Goal: Information Seeking & Learning: Learn about a topic

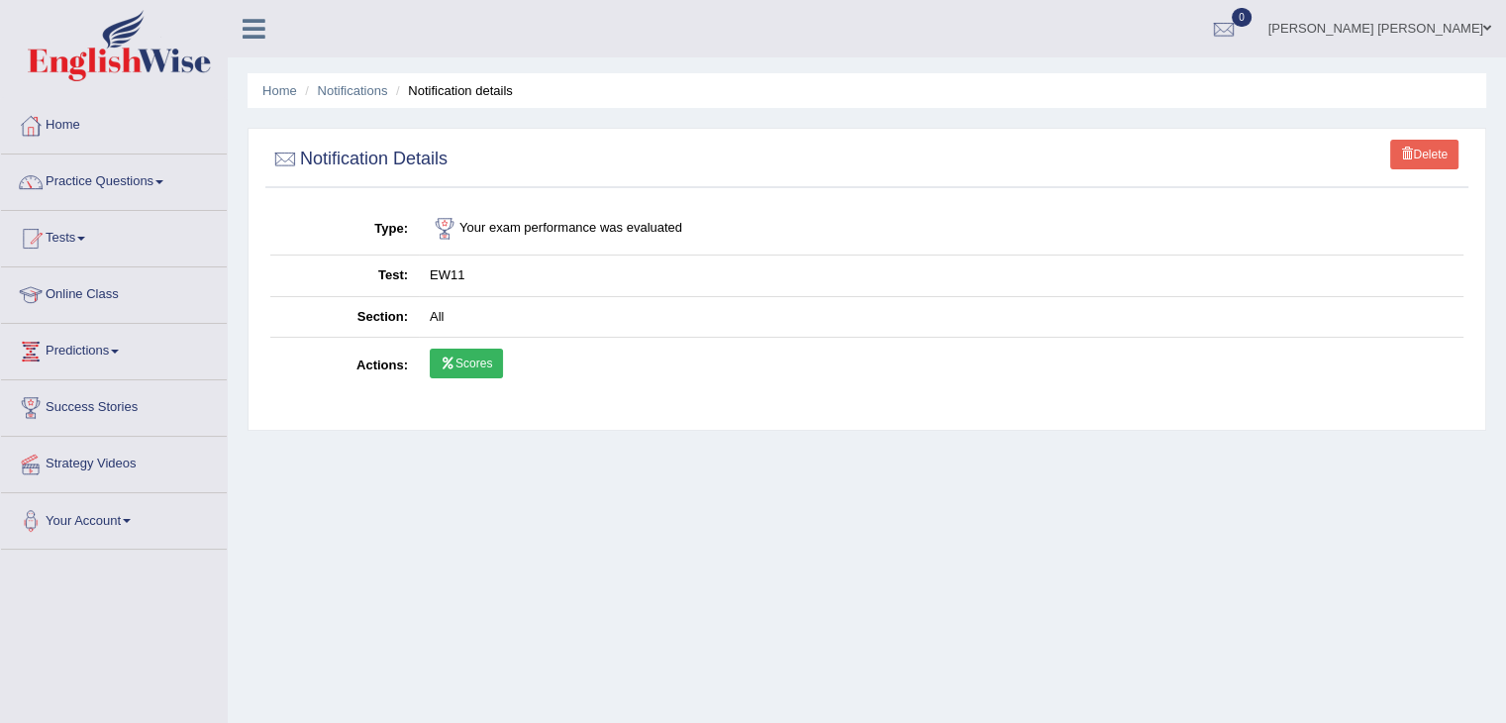
click at [115, 44] on img at bounding box center [119, 45] width 183 height 71
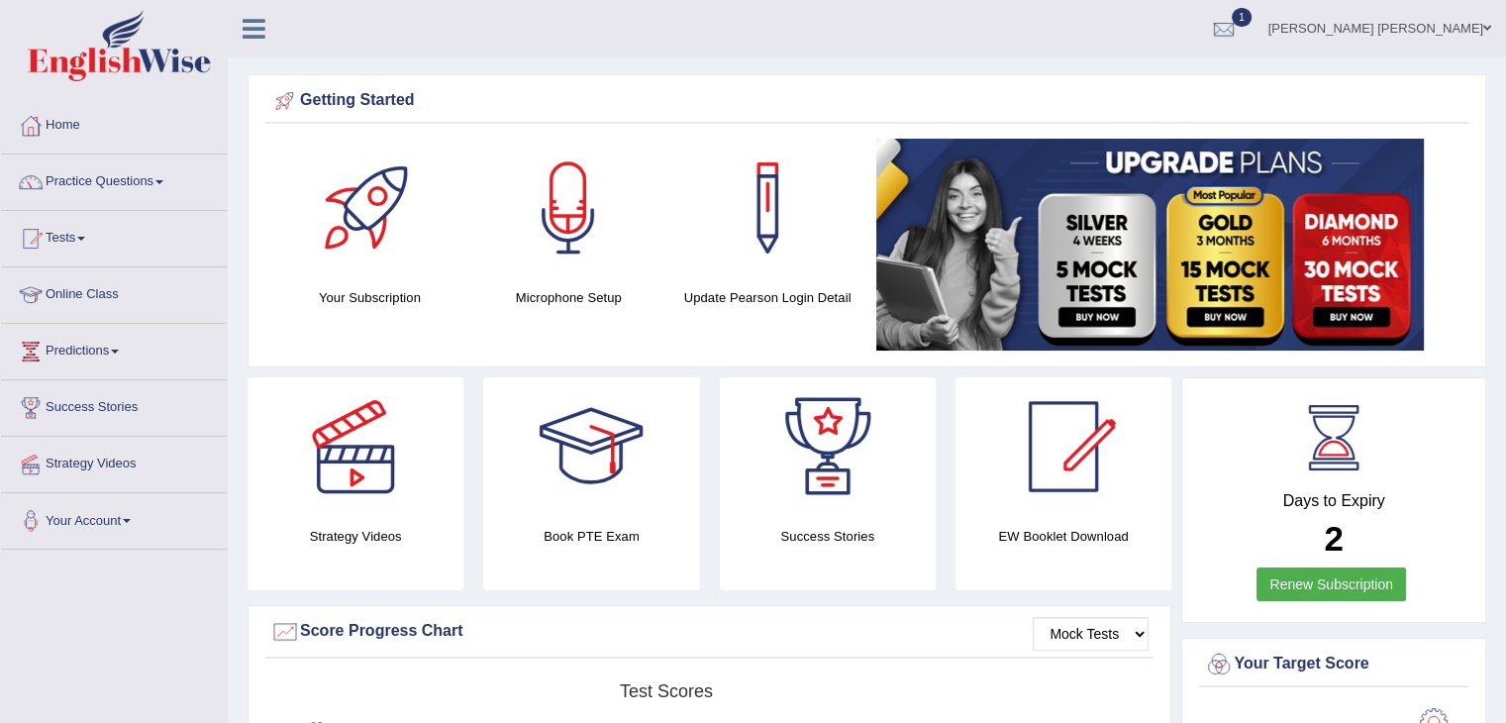
click at [1239, 29] on div at bounding box center [1224, 30] width 30 height 30
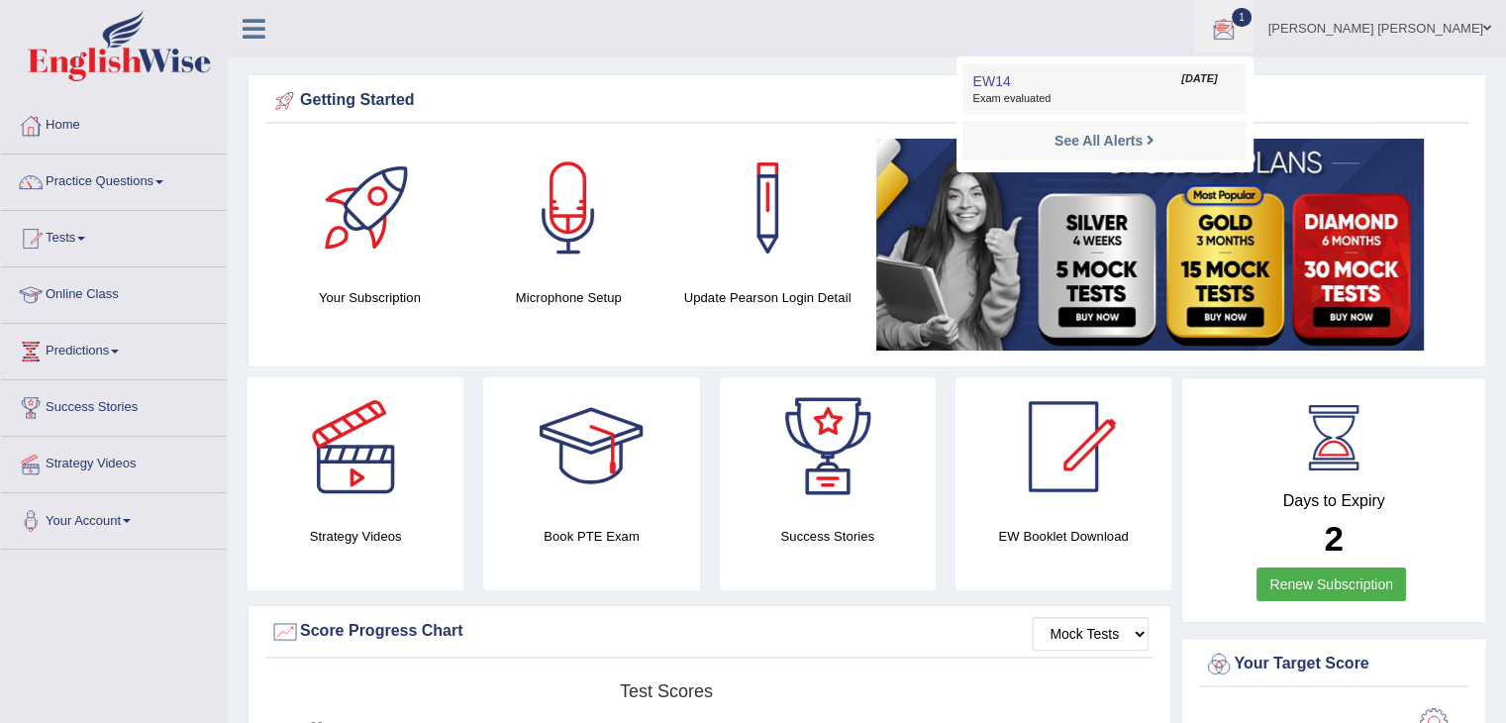
click at [1226, 87] on link "EW14 Sep 4, 2025 Exam evaluated" at bounding box center [1104, 89] width 273 height 42
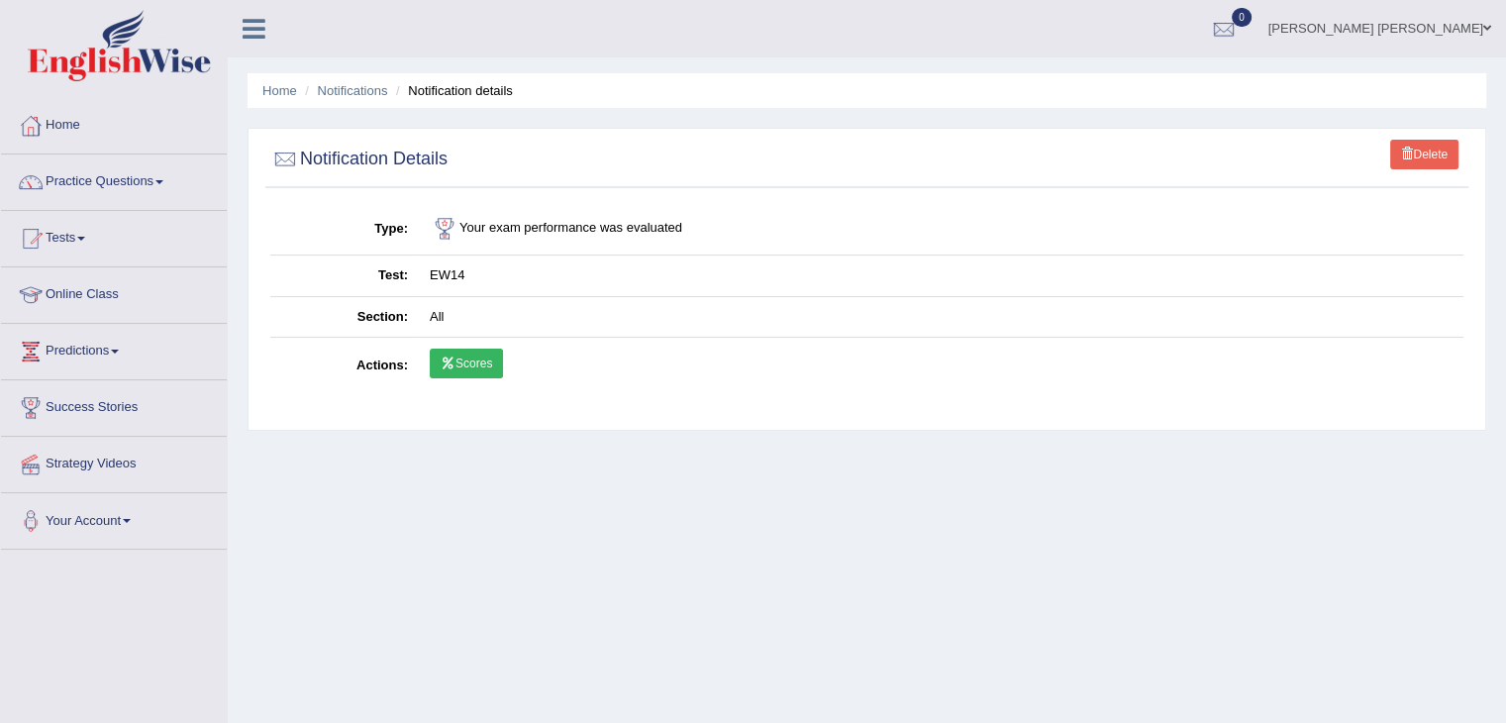
click at [493, 372] on link "Scores" at bounding box center [466, 364] width 73 height 30
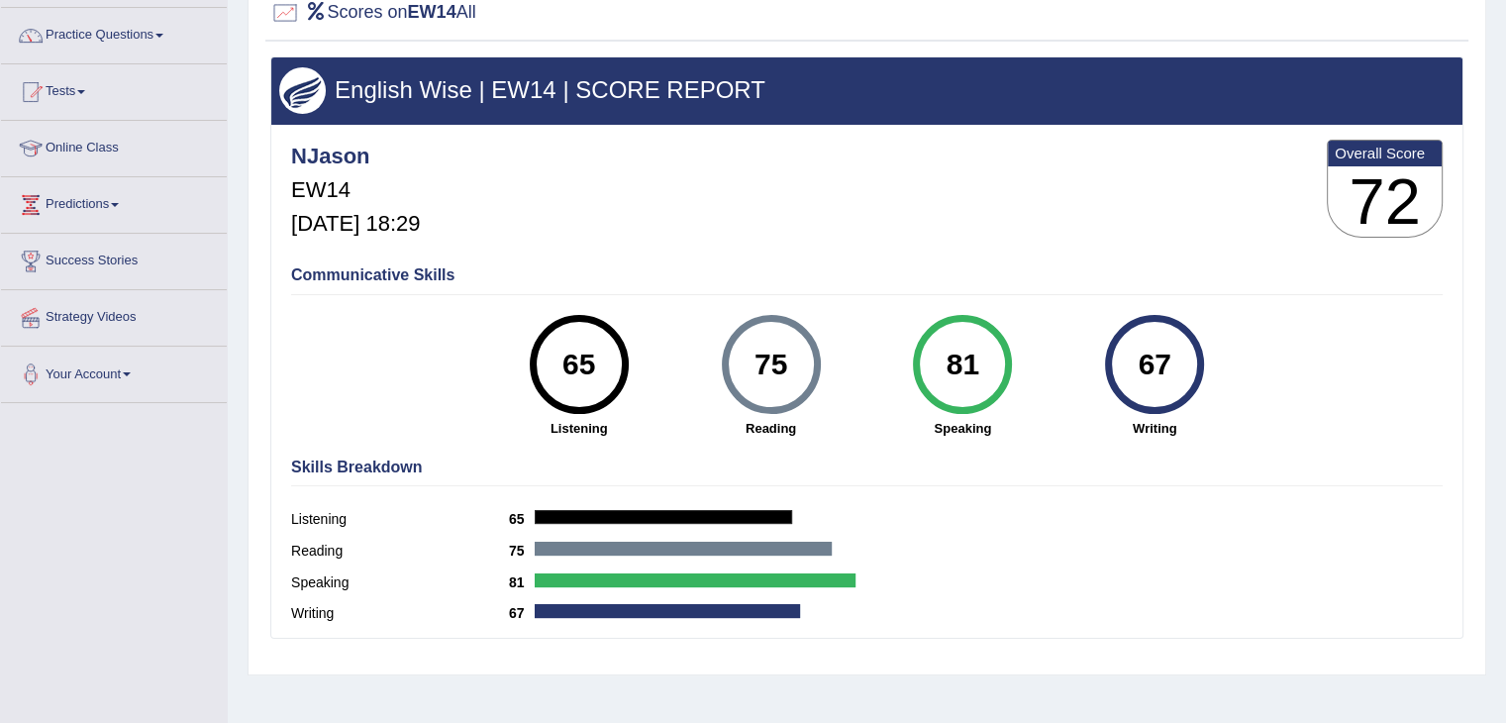
scroll to position [198, 0]
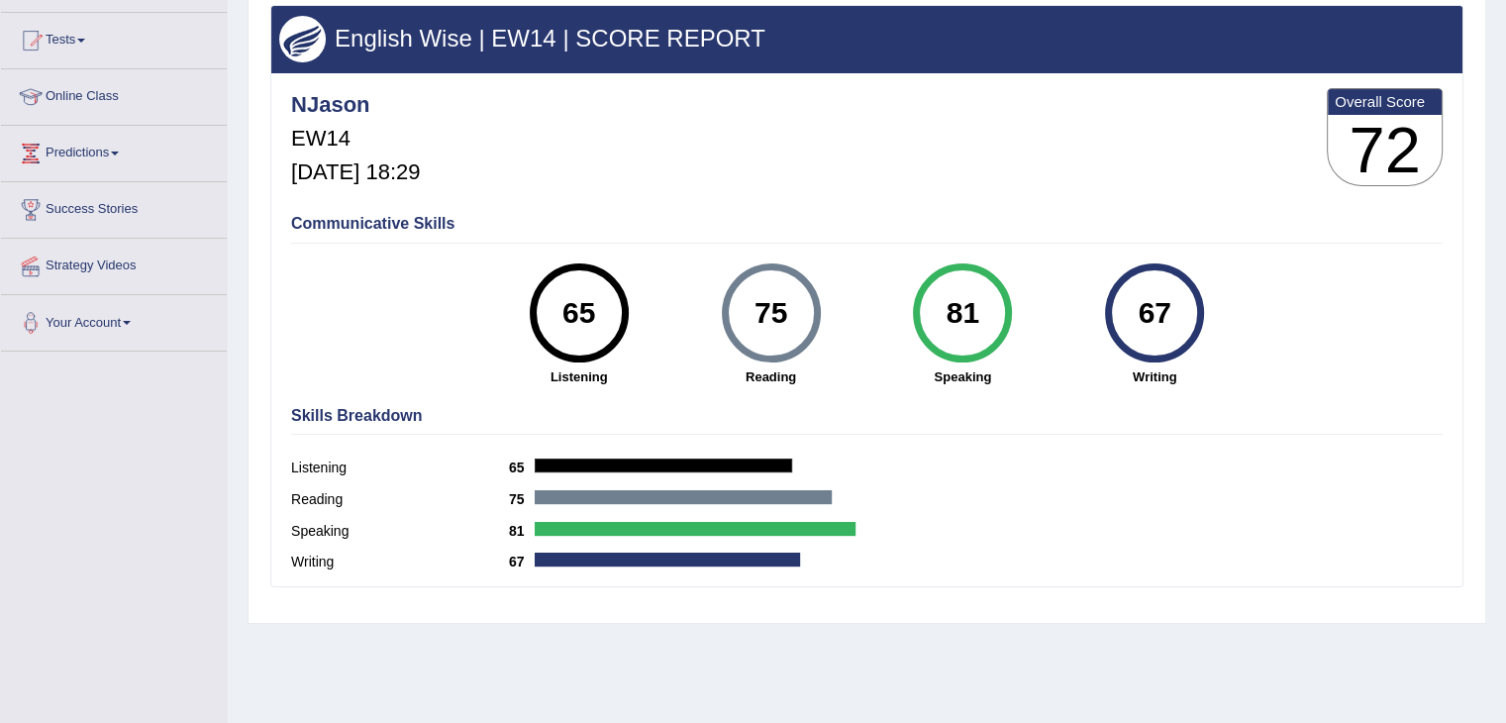
click at [1144, 373] on strong "Writing" at bounding box center [1155, 376] width 172 height 19
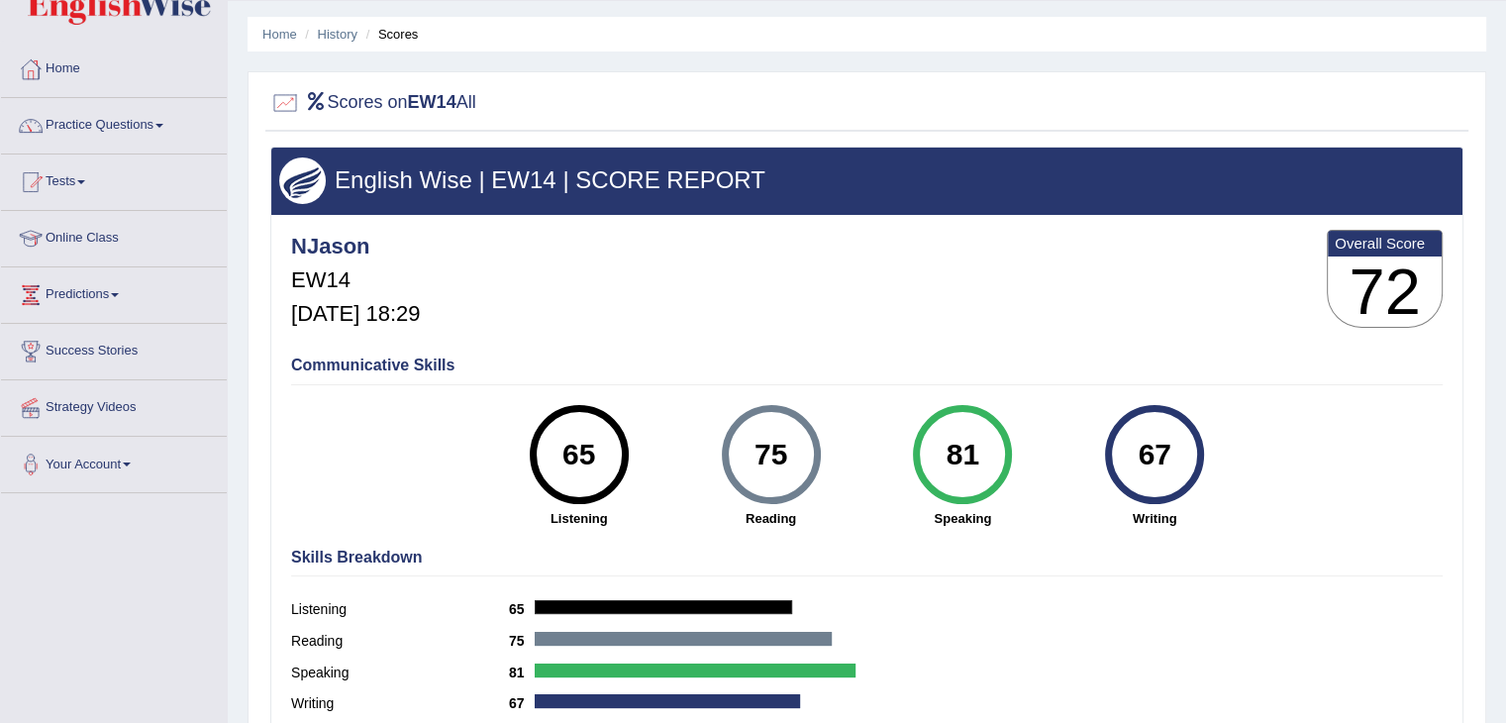
scroll to position [0, 0]
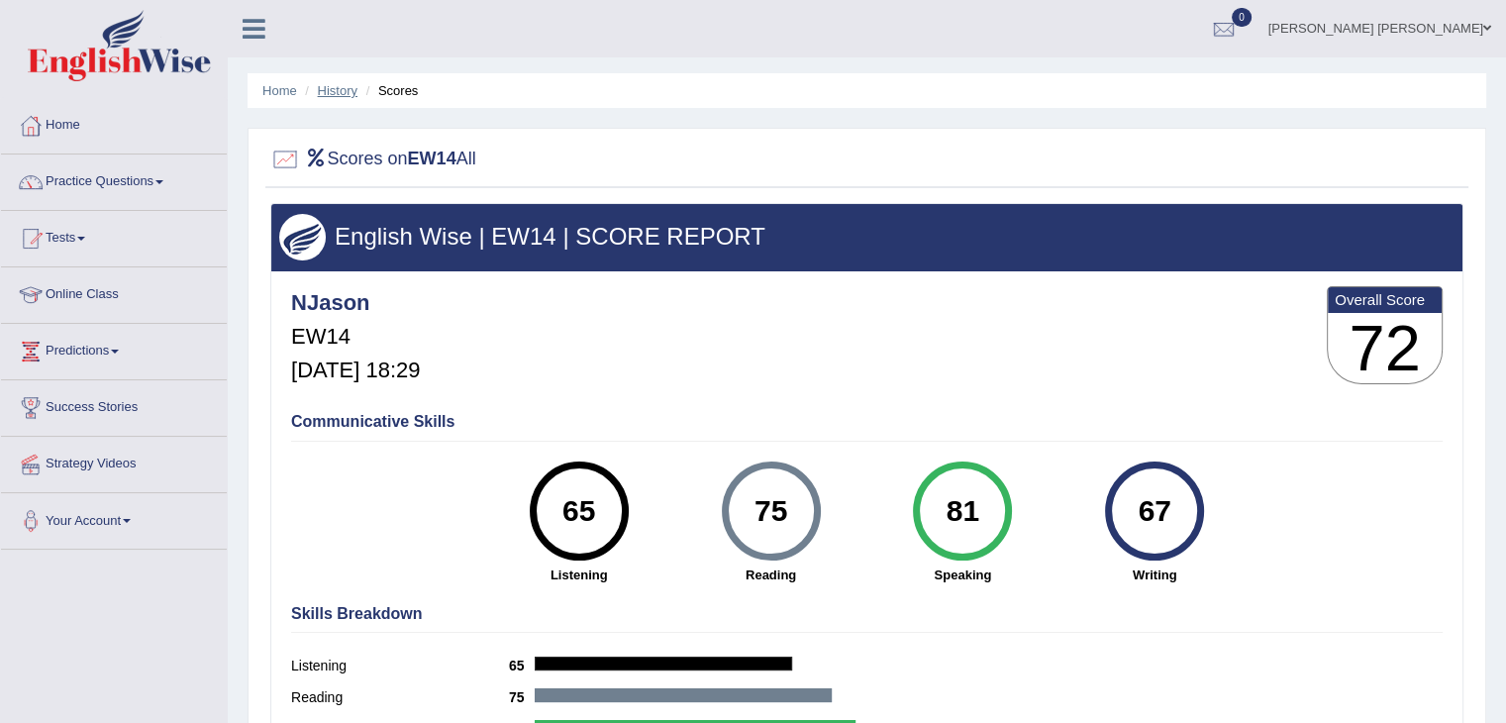
click at [338, 88] on link "History" at bounding box center [338, 90] width 40 height 15
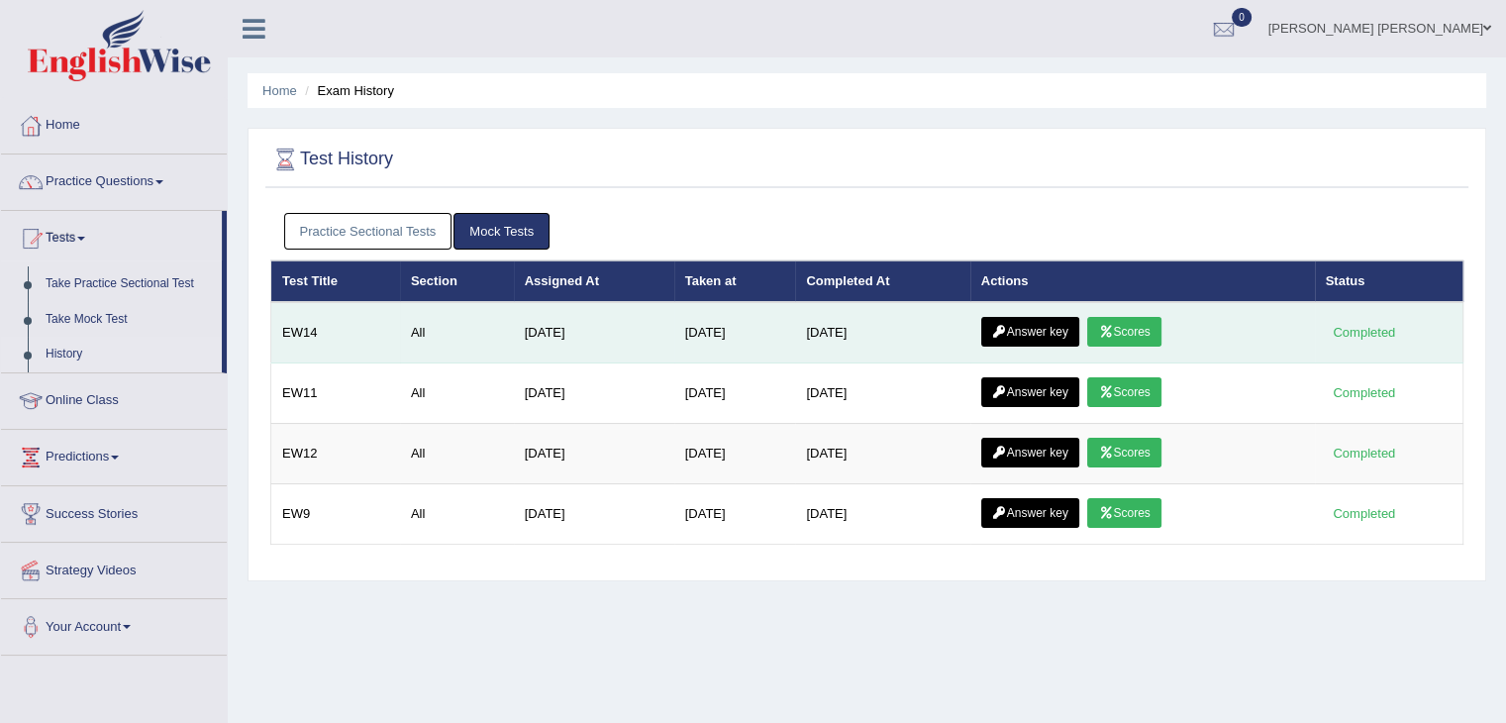
click at [992, 321] on link "Answer key" at bounding box center [1030, 332] width 98 height 30
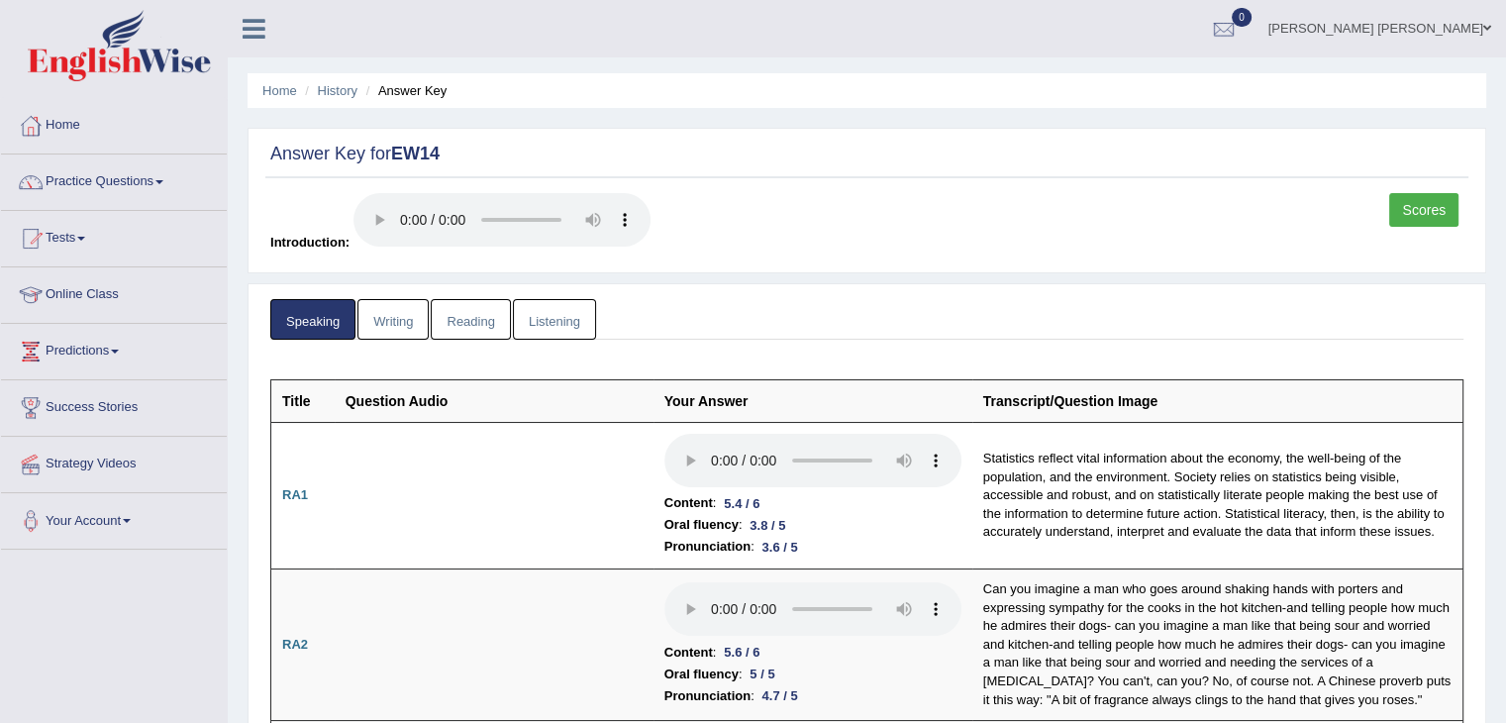
click at [557, 326] on link "Listening" at bounding box center [554, 319] width 83 height 41
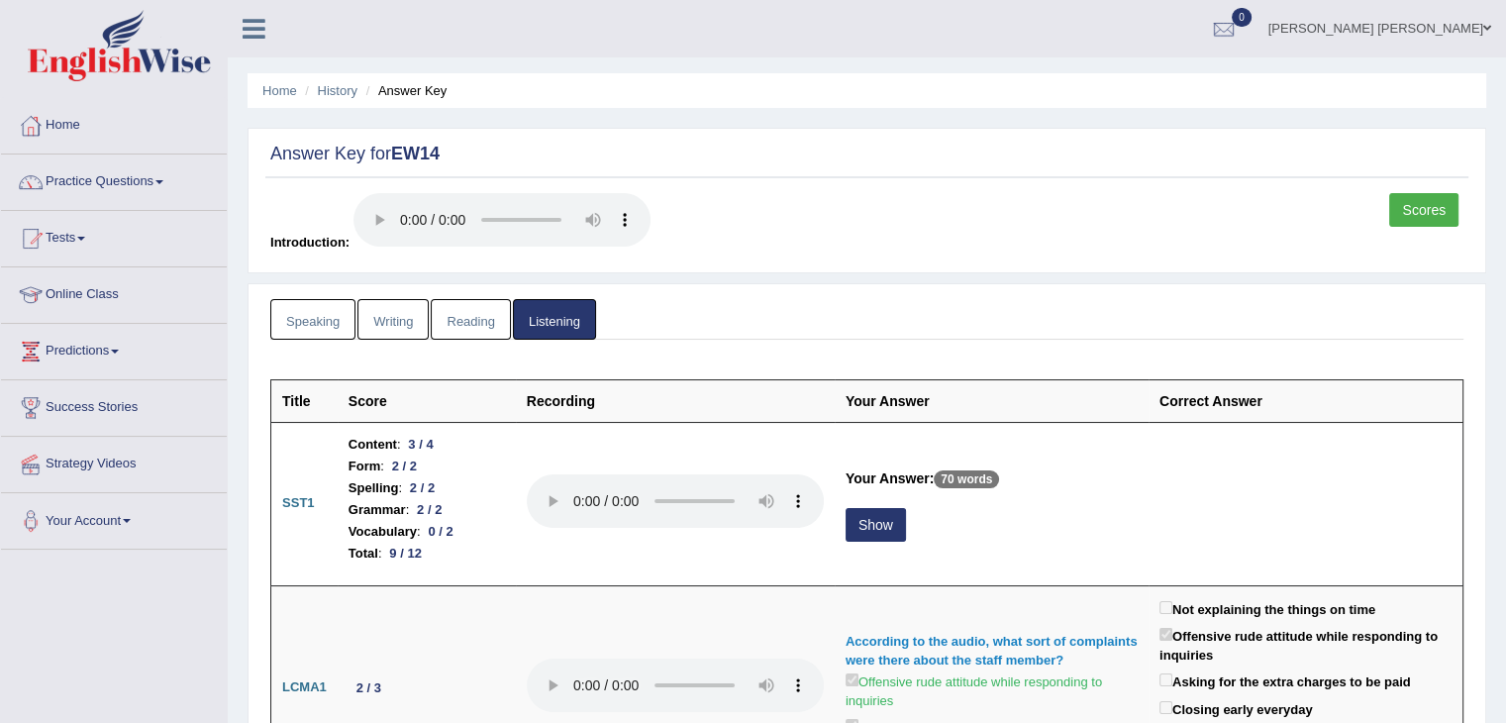
click at [456, 325] on link "Reading" at bounding box center [470, 319] width 79 height 41
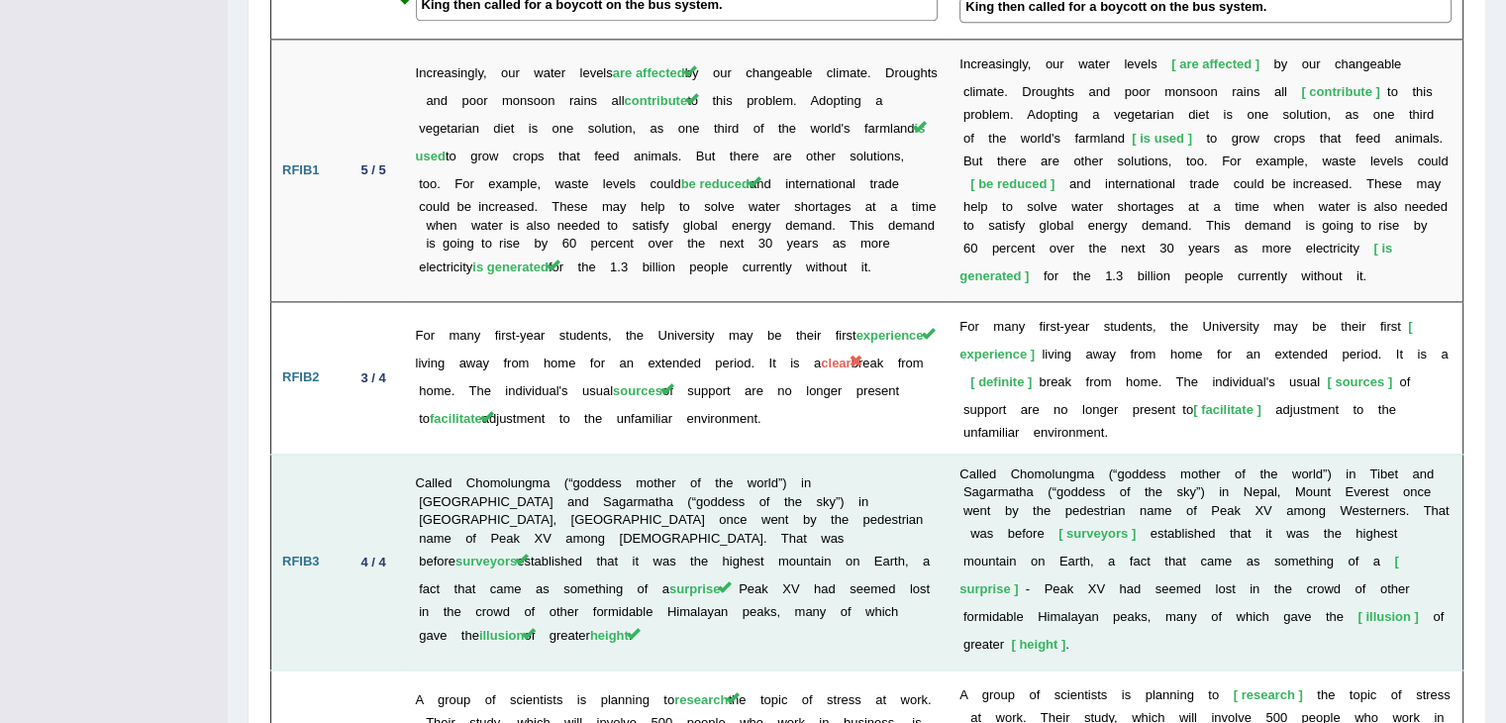
scroll to position [3198, 0]
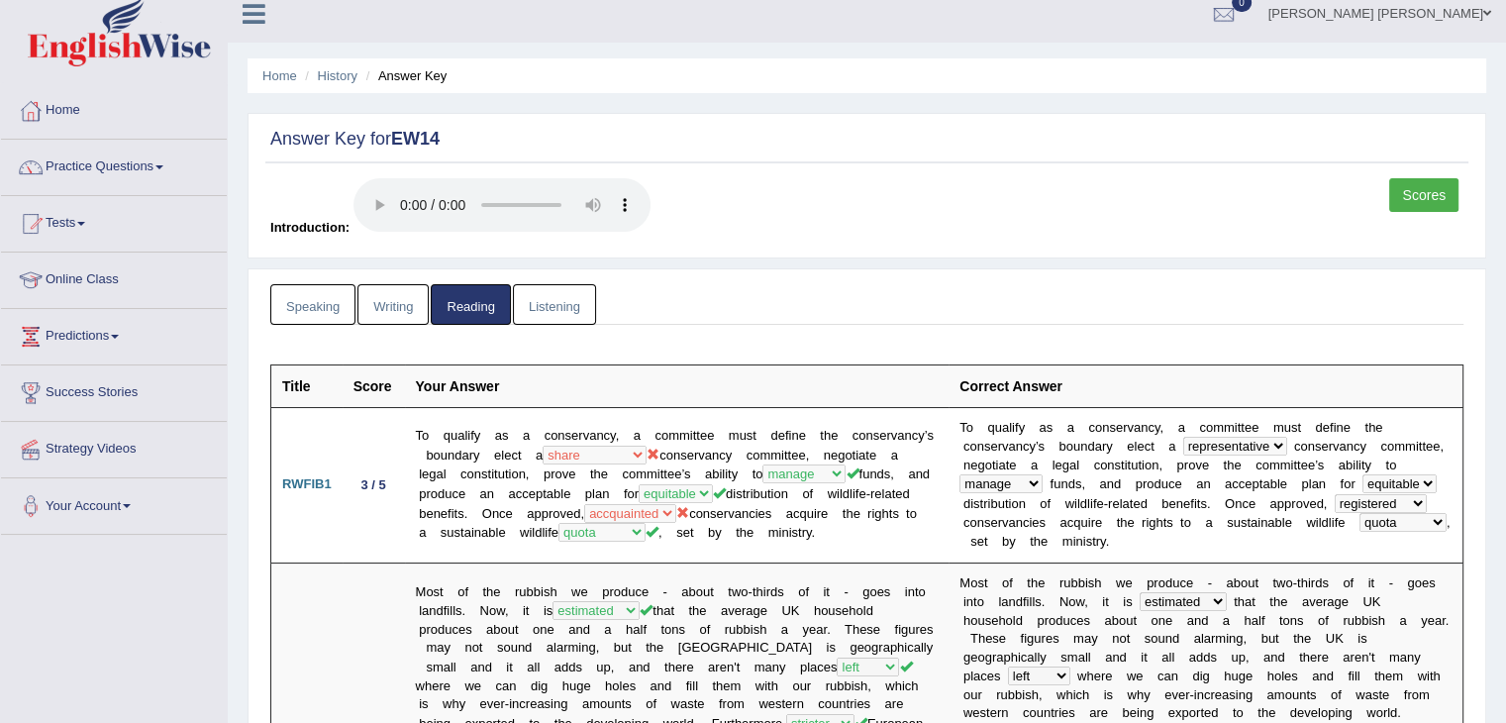
scroll to position [0, 0]
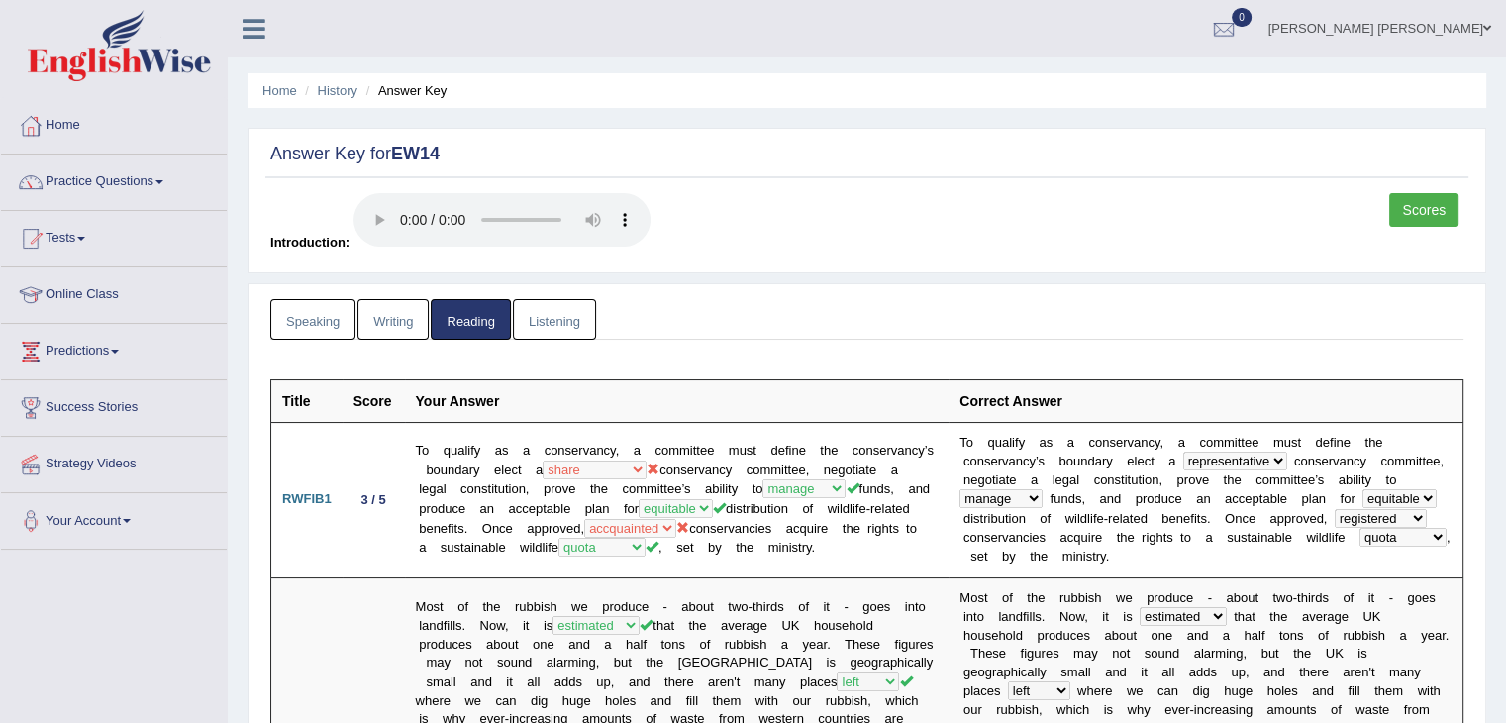
click at [396, 313] on link "Writing" at bounding box center [393, 319] width 71 height 41
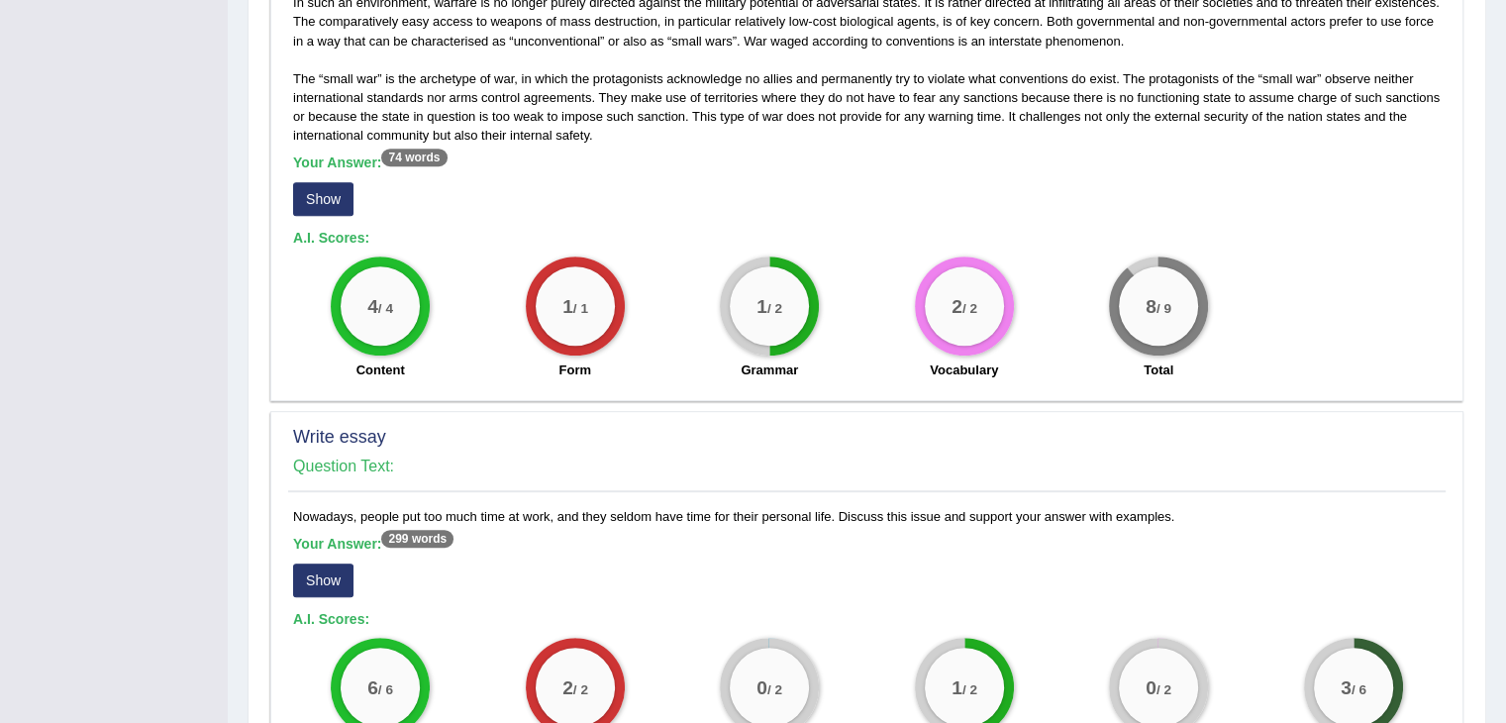
scroll to position [1089, 0]
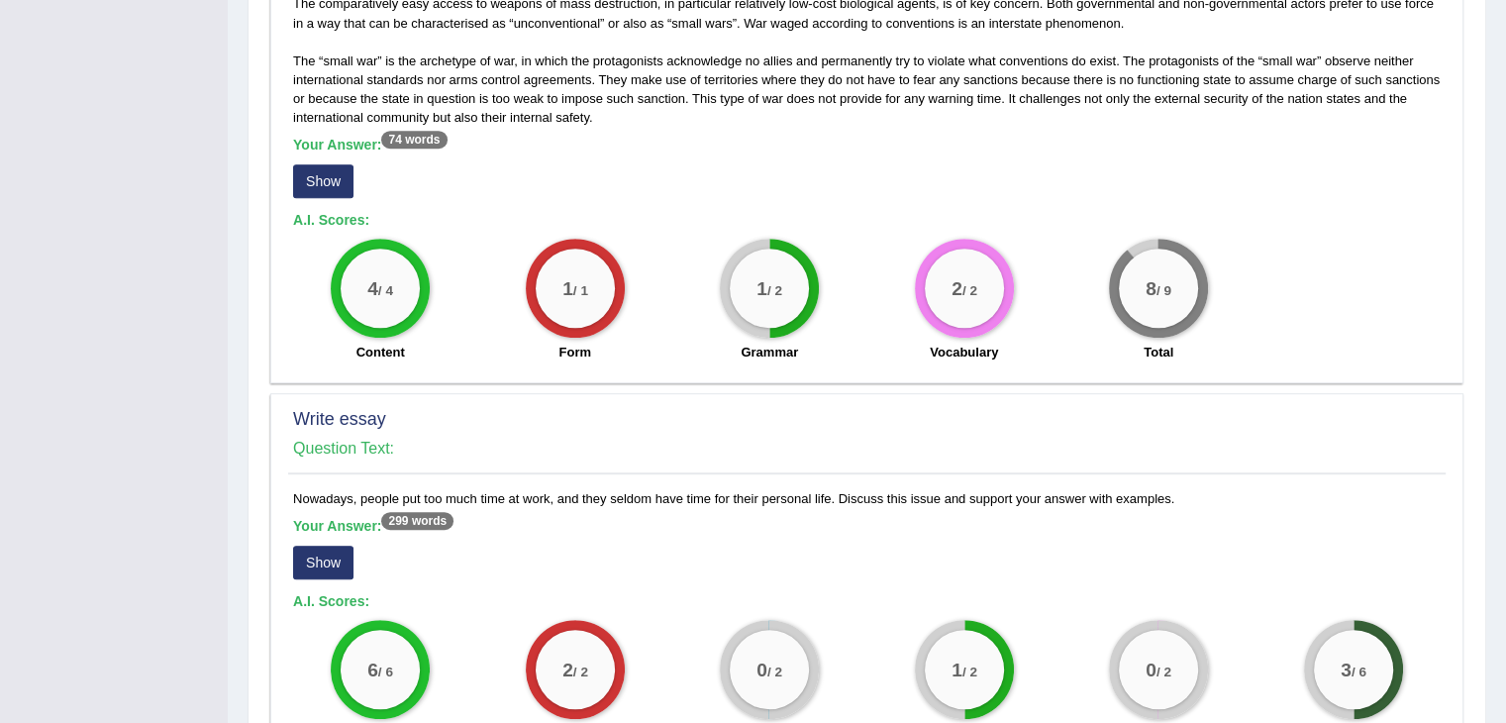
click at [308, 164] on button "Show" at bounding box center [323, 181] width 60 height 34
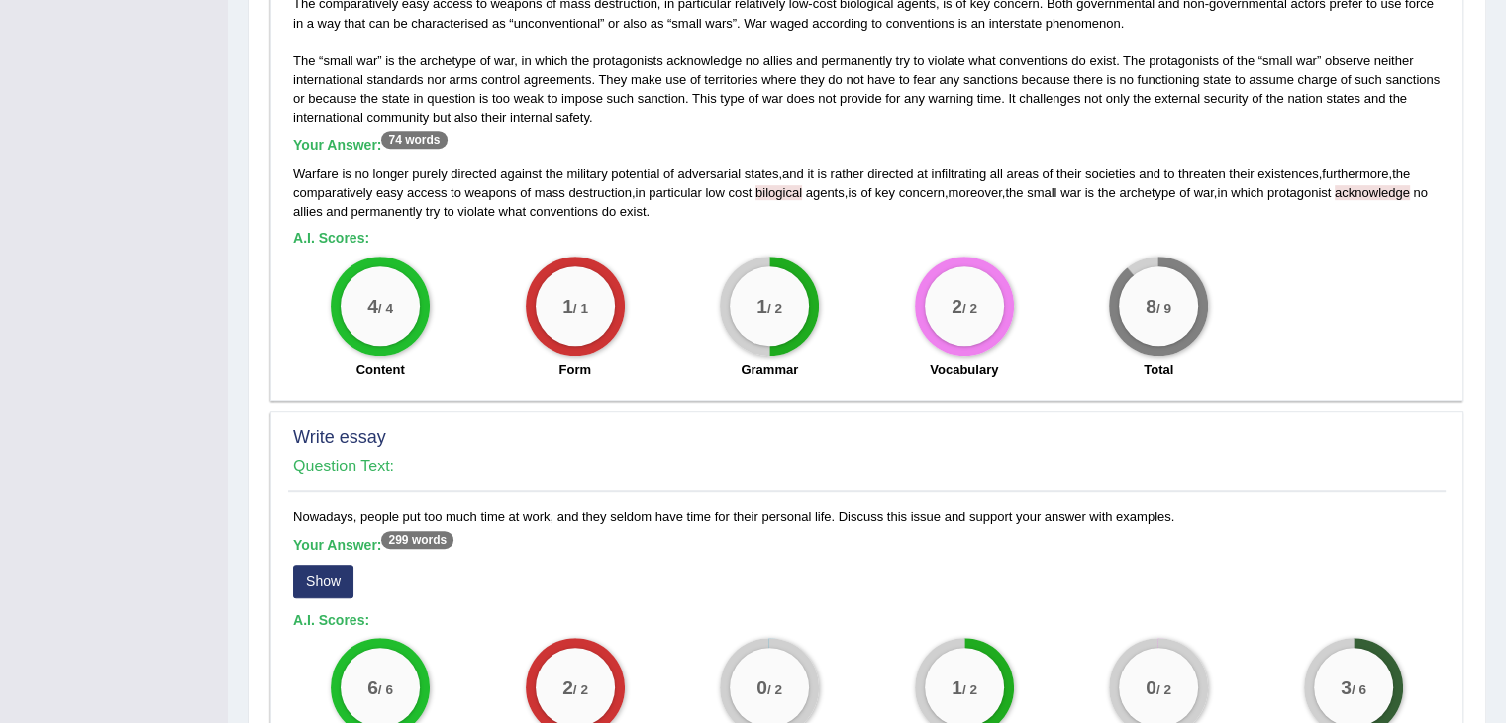
scroll to position [1342, 0]
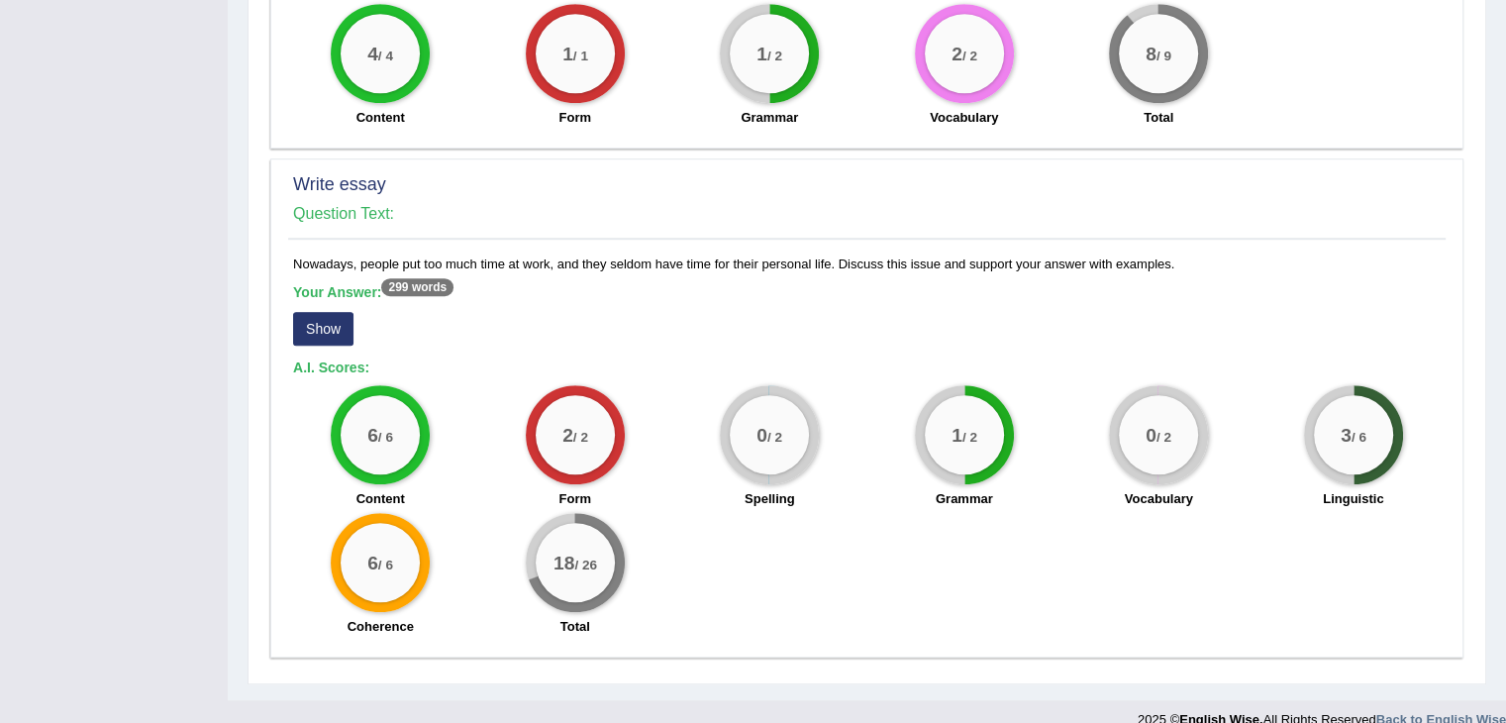
click at [333, 312] on button "Show" at bounding box center [323, 329] width 60 height 34
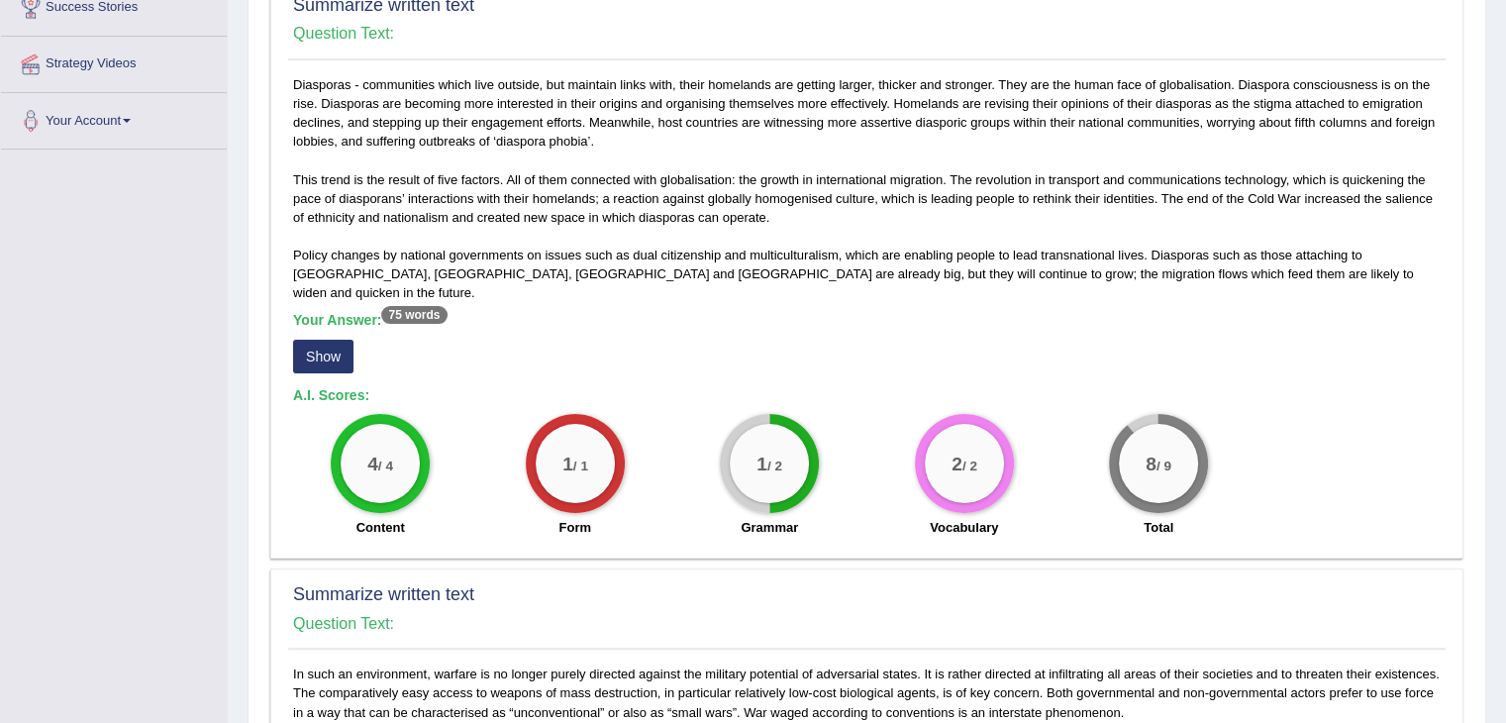
scroll to position [0, 0]
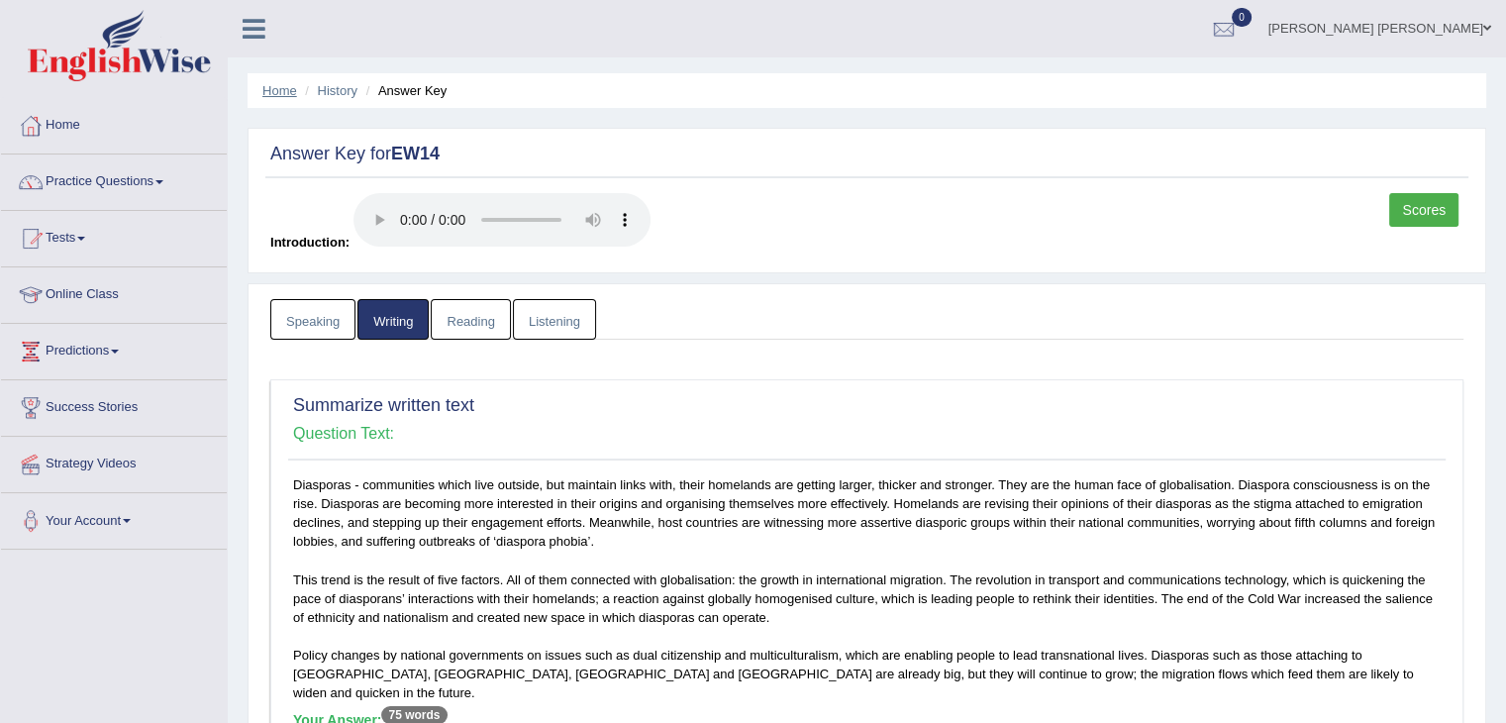
click at [277, 94] on link "Home" at bounding box center [279, 90] width 35 height 15
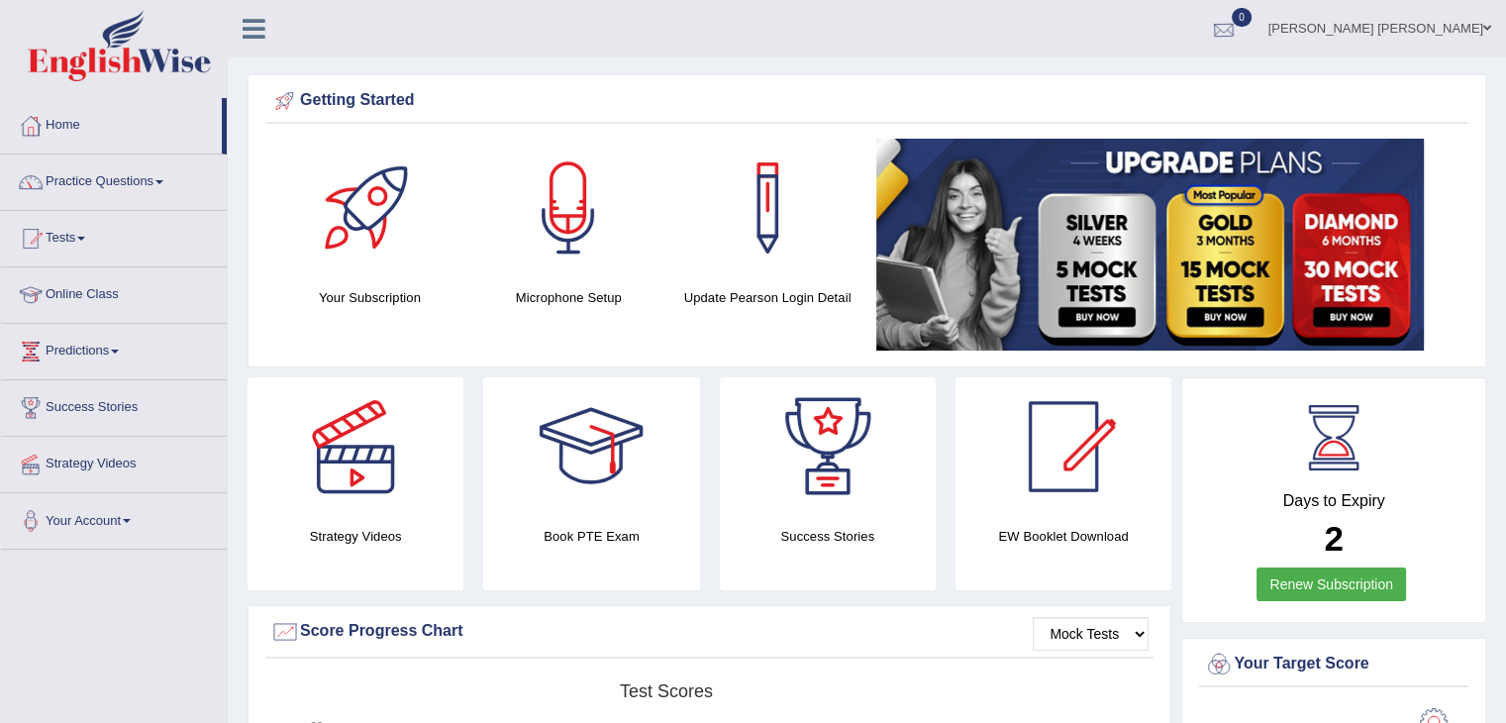
click at [1239, 33] on div at bounding box center [1224, 30] width 30 height 30
